Goal: Task Accomplishment & Management: Use online tool/utility

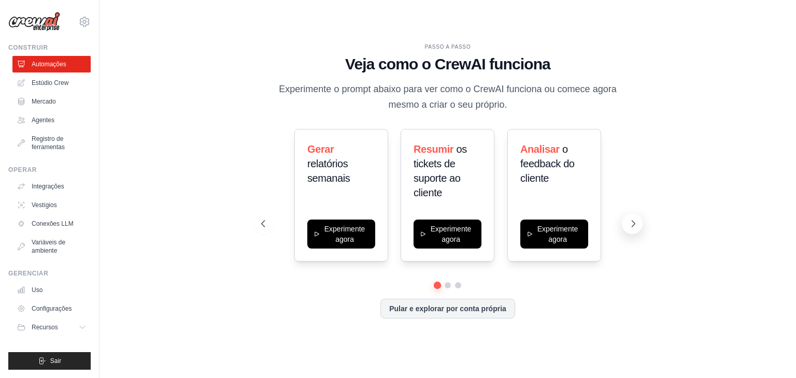
click at [633, 229] on icon at bounding box center [633, 224] width 10 height 10
click at [628, 220] on button at bounding box center [632, 223] width 21 height 21
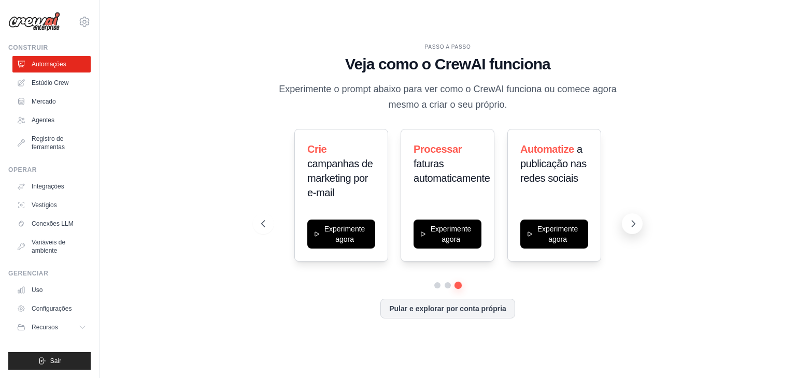
click at [630, 223] on icon at bounding box center [633, 224] width 10 height 10
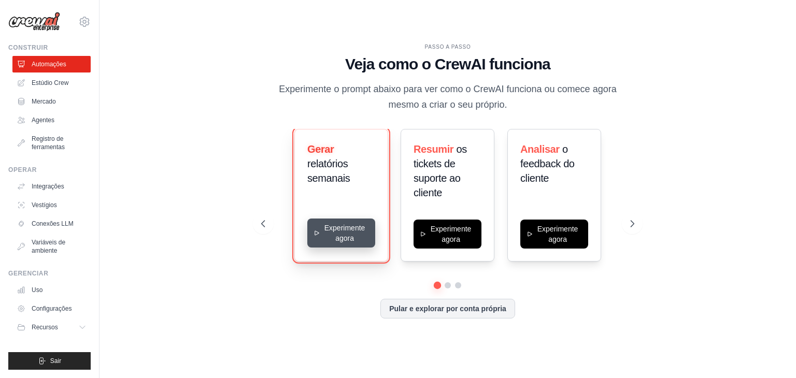
click at [348, 237] on button "Experimente agora" at bounding box center [341, 233] width 68 height 29
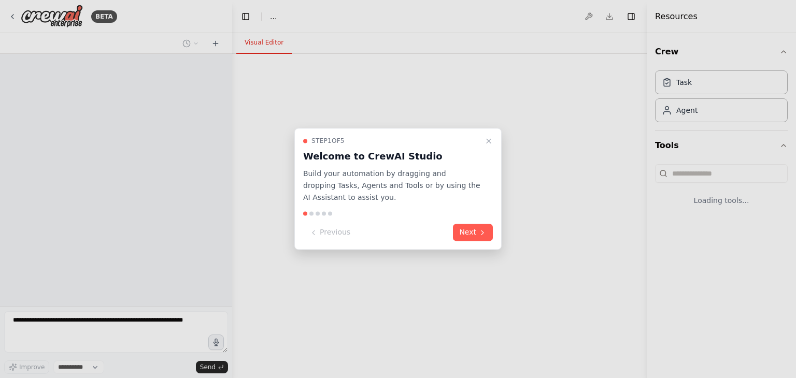
select select "****"
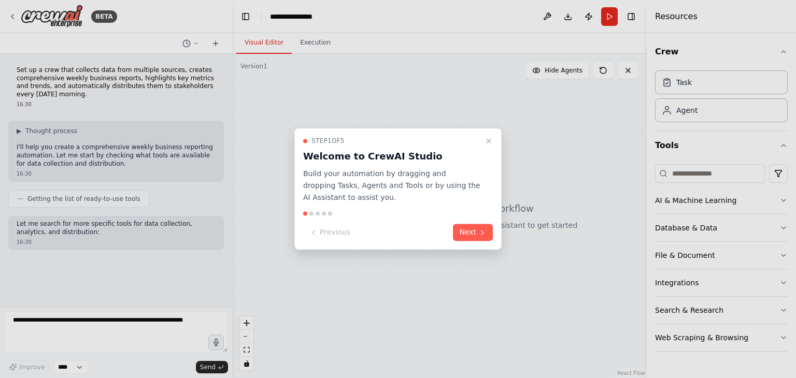
scroll to position [4, 0]
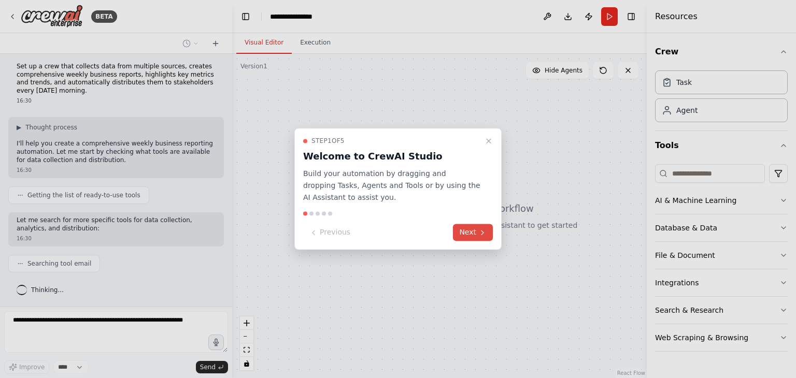
click at [483, 237] on button "Next" at bounding box center [473, 232] width 40 height 17
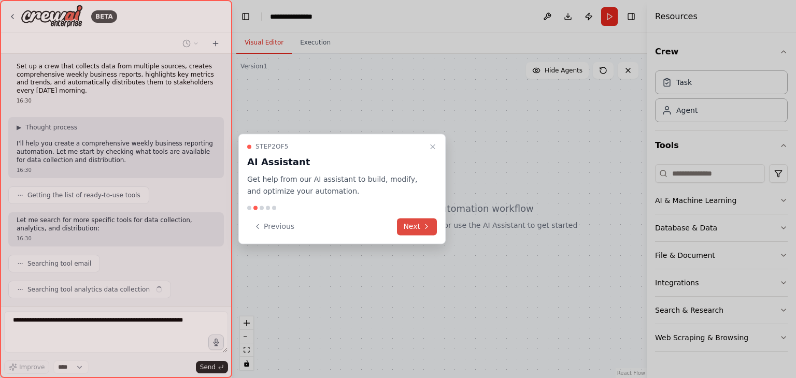
scroll to position [29, 0]
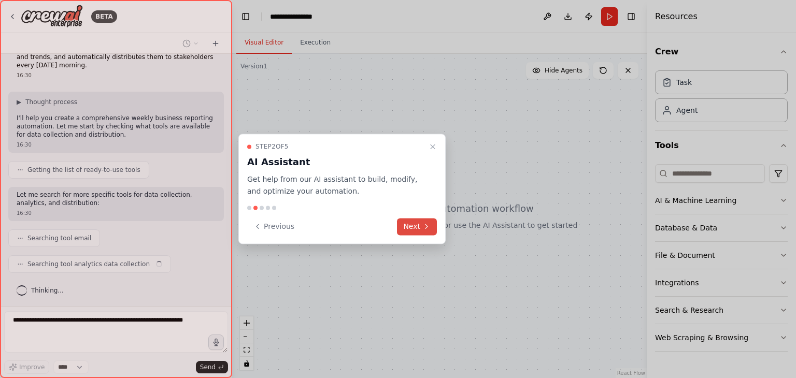
click at [431, 230] on button "Next" at bounding box center [417, 226] width 40 height 17
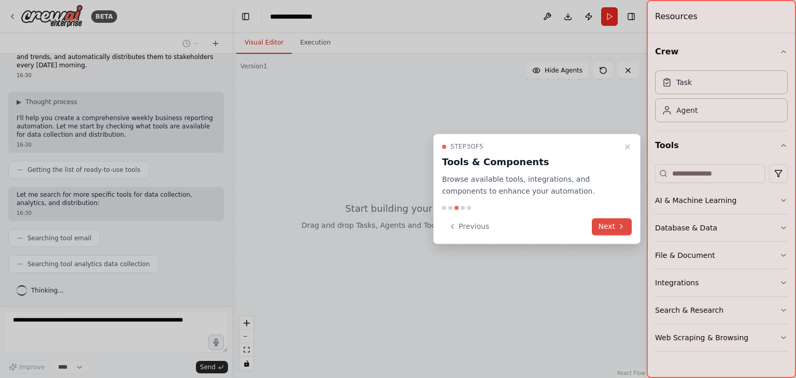
click at [627, 228] on button "Next" at bounding box center [612, 226] width 40 height 17
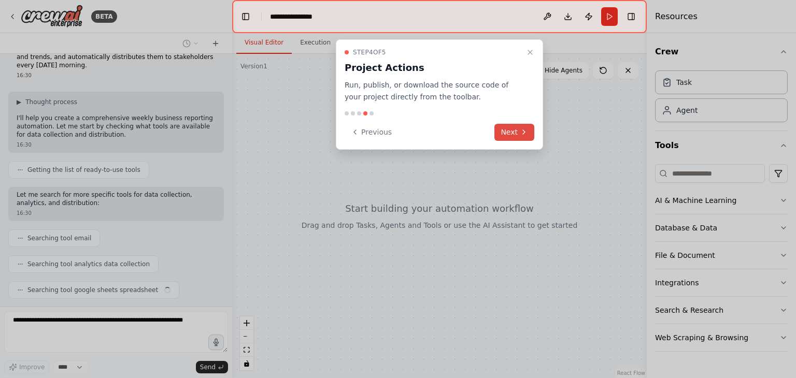
scroll to position [55, 0]
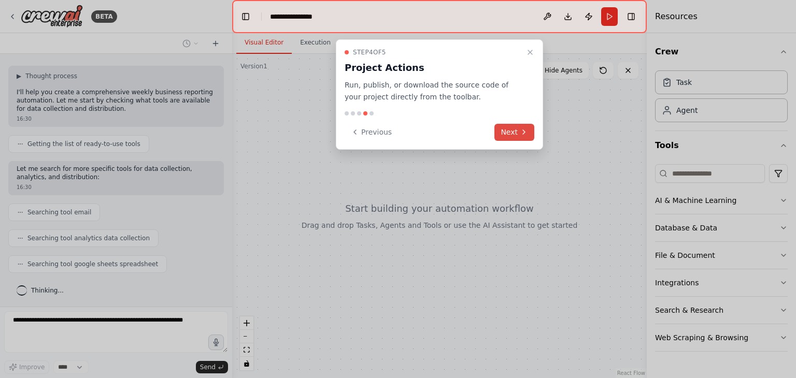
click at [504, 137] on button "Next" at bounding box center [514, 132] width 40 height 17
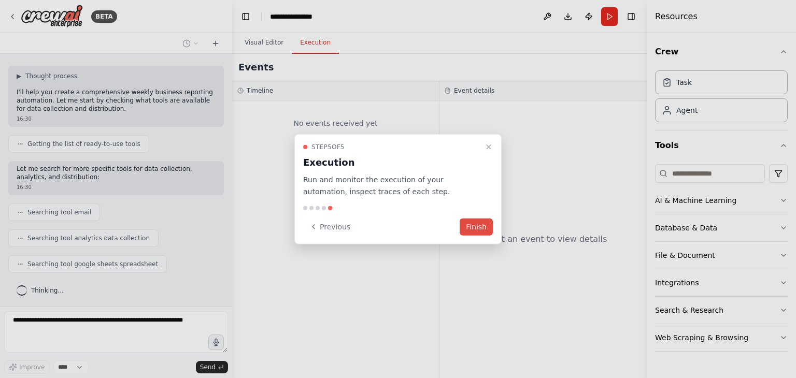
scroll to position [81, 0]
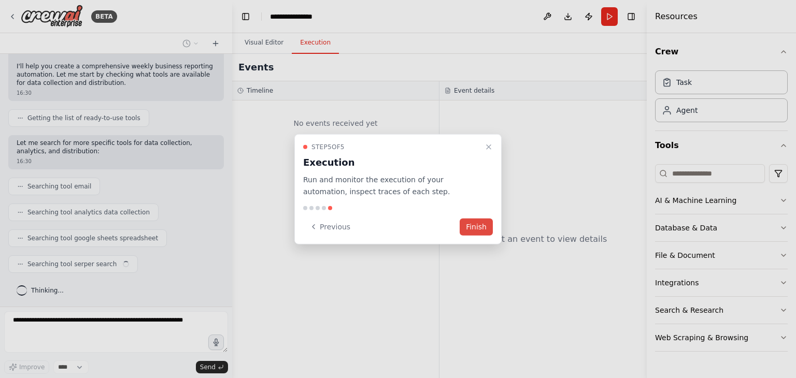
click at [471, 227] on button "Finish" at bounding box center [476, 226] width 33 height 17
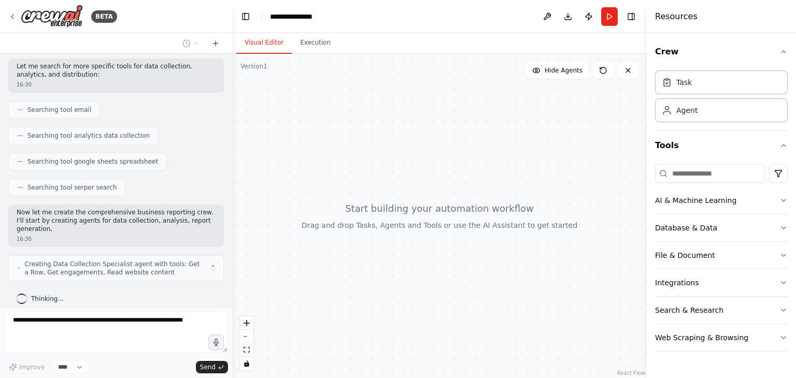
scroll to position [165, 0]
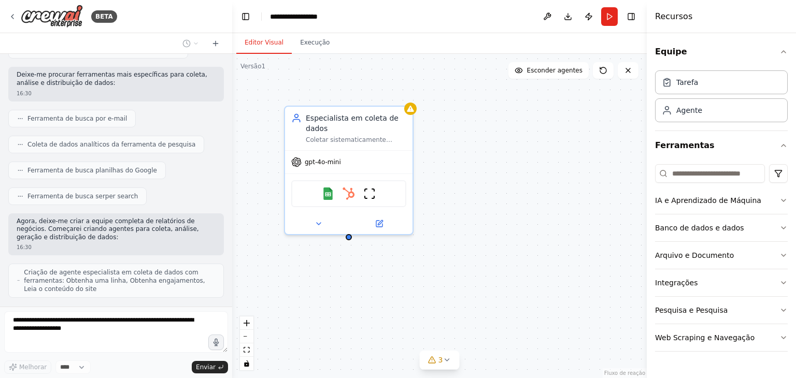
click at [590, 151] on div "Especialista em coleta de dados Coletar sistematicamente dados comerciais de vá…" at bounding box center [439, 216] width 415 height 324
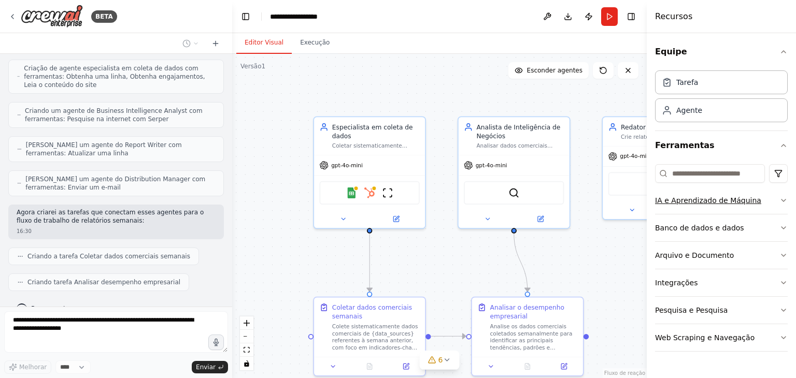
scroll to position [395, 0]
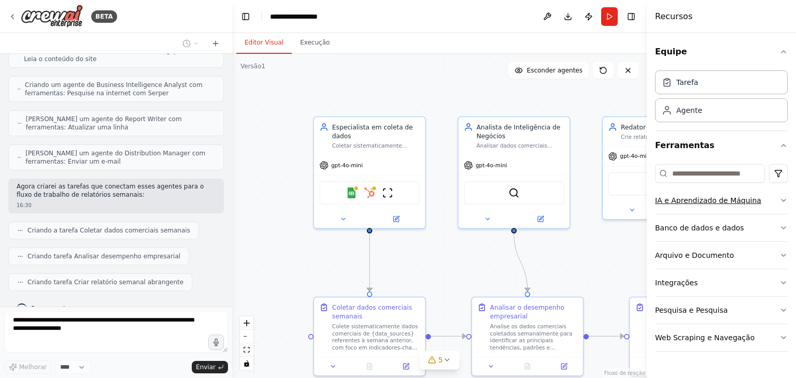
click at [739, 198] on font "IA e Aprendizado de Máquina" at bounding box center [708, 200] width 106 height 8
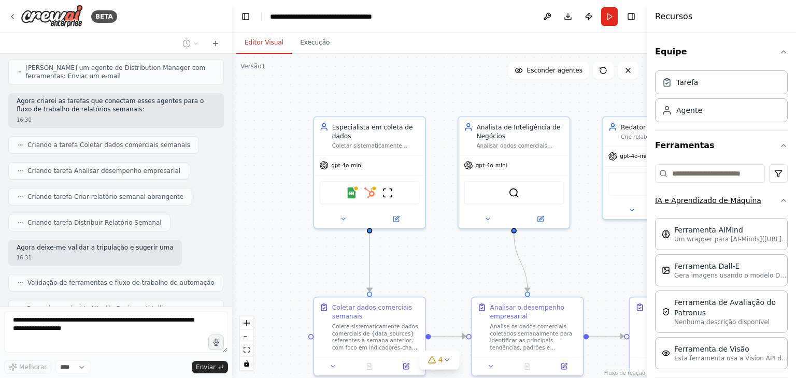
scroll to position [515, 0]
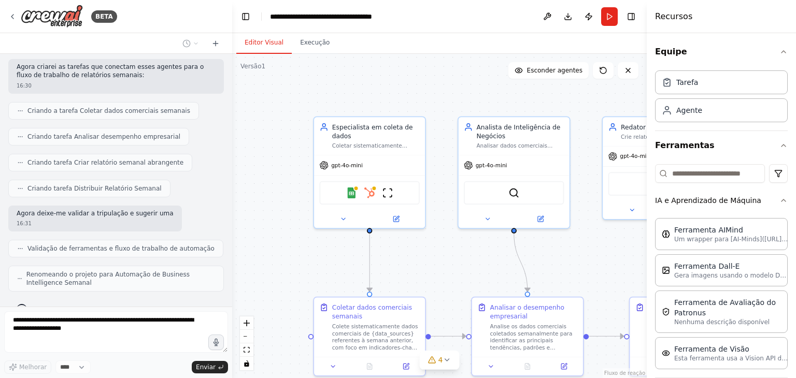
click at [620, 254] on div ".deletable-edge-delete-btn { width: 20px; height: 20px; border: 0px solid #ffff…" at bounding box center [439, 216] width 415 height 324
